Goal: Task Accomplishment & Management: Use online tool/utility

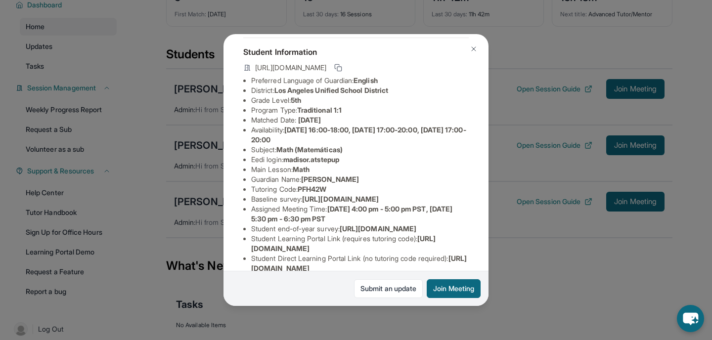
scroll to position [52, 0]
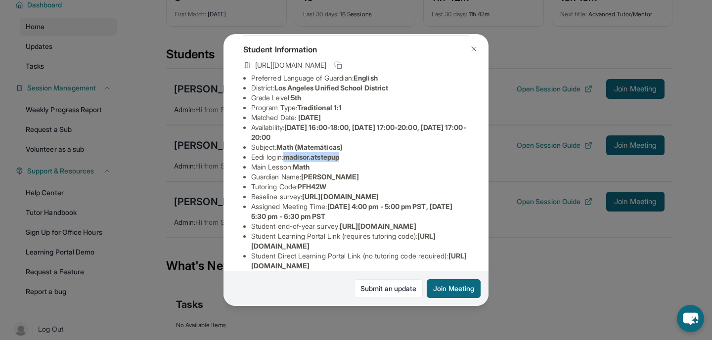
drag, startPoint x: 289, startPoint y: 158, endPoint x: 362, endPoint y: 158, distance: 73.6
click at [362, 158] on li "Eedi login : madisor.atstepup" at bounding box center [359, 157] width 217 height 10
copy span "madisor.atstepup"
click at [577, 43] on div "Madiso Robleto Guardian: Alva Chavez Student Information https://student-portal…" at bounding box center [356, 170] width 712 height 340
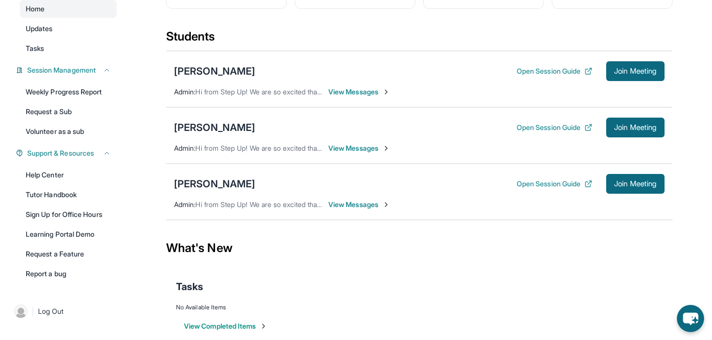
scroll to position [94, 0]
click at [627, 75] on span "Join Meeting" at bounding box center [635, 72] width 42 height 6
click at [228, 77] on div "[PERSON_NAME]" at bounding box center [214, 72] width 81 height 14
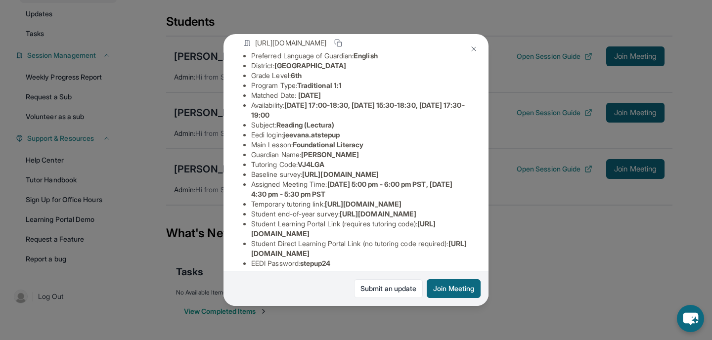
scroll to position [92, 0]
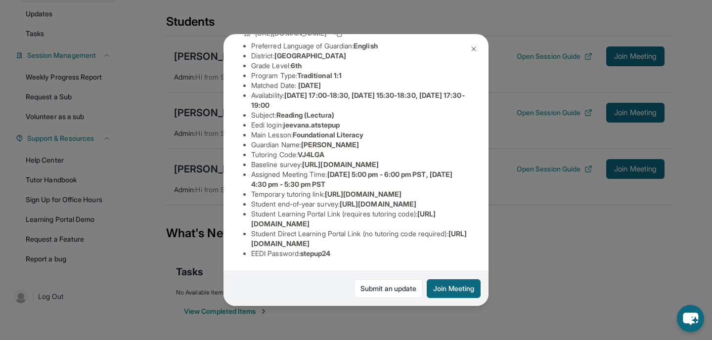
click at [471, 53] on button at bounding box center [474, 49] width 20 height 20
